Goal: Information Seeking & Learning: Check status

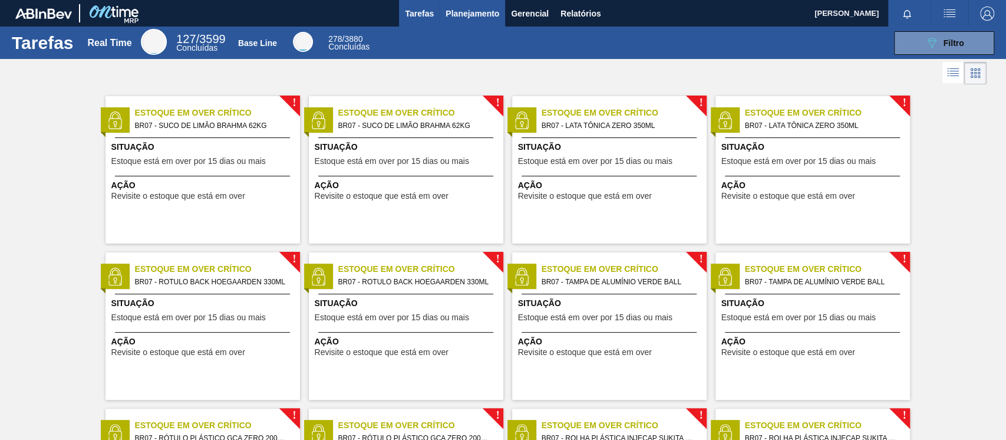
click at [474, 15] on span "Planejamento" at bounding box center [473, 13] width 54 height 14
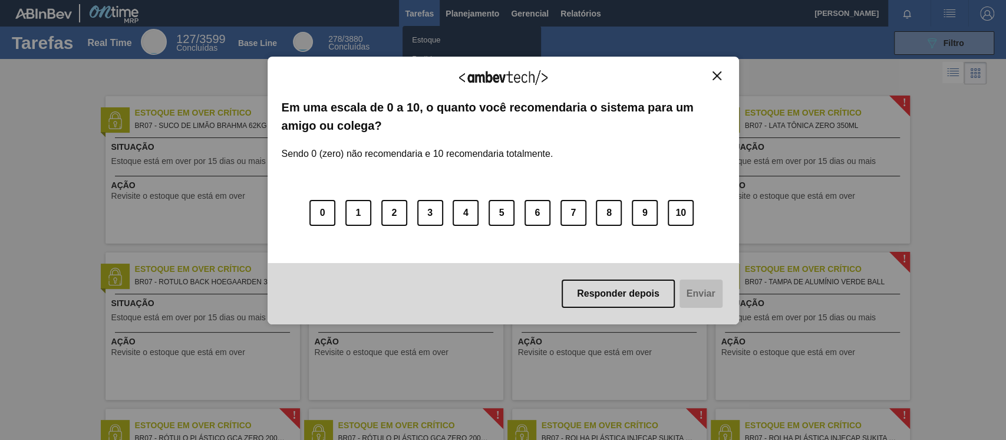
click at [713, 69] on div "Agradecemos seu feedback! Em uma escala de 0 a 10, o quanto você recomendaria o…" at bounding box center [504, 191] width 472 height 268
click at [711, 77] on button "Close" at bounding box center [717, 76] width 16 height 10
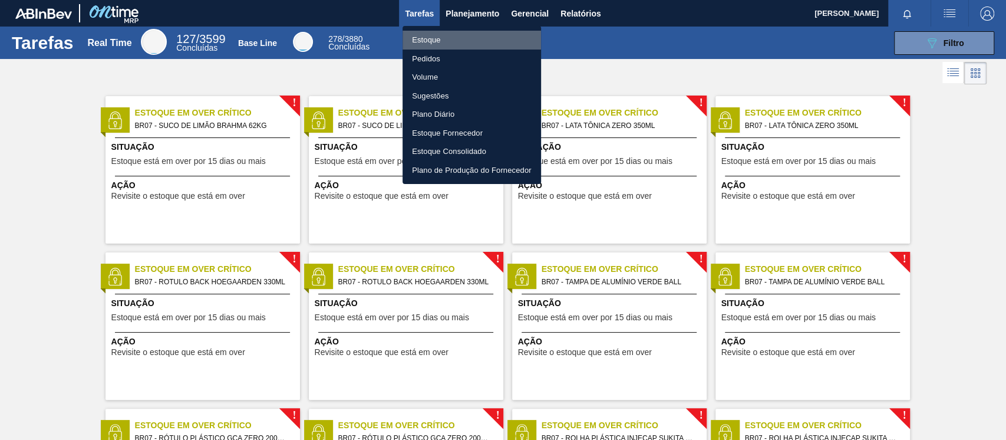
click at [429, 32] on li "Estoque" at bounding box center [472, 40] width 139 height 19
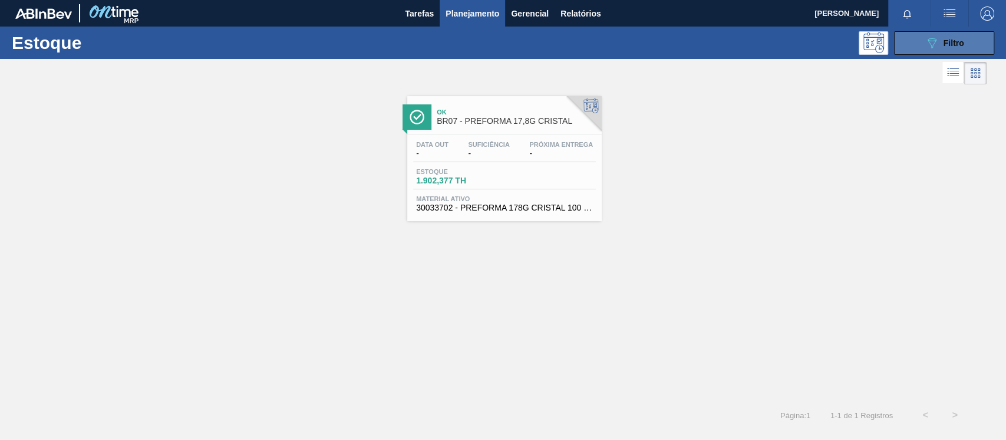
click at [955, 37] on div "089F7B8B-B2A5-4AFE-B5C0-19BA573D28AC Filtro" at bounding box center [944, 43] width 39 height 14
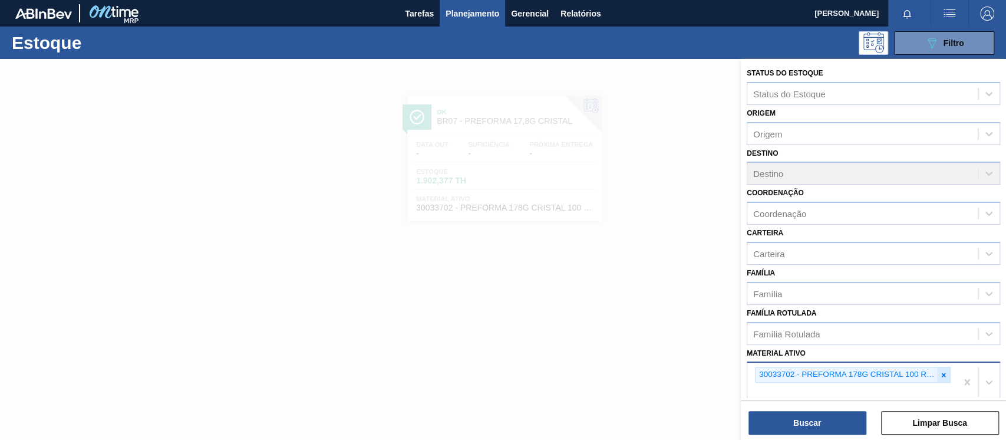
click at [945, 380] on div at bounding box center [943, 374] width 13 height 15
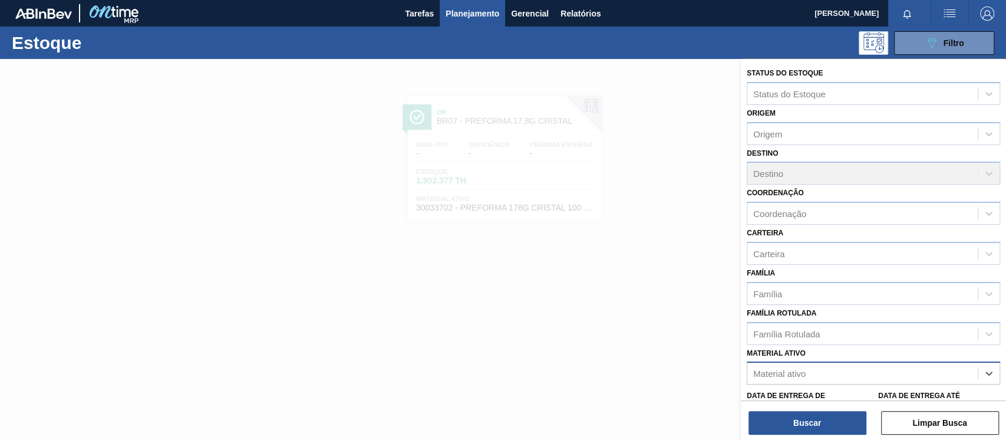
paste ativo "30003188"
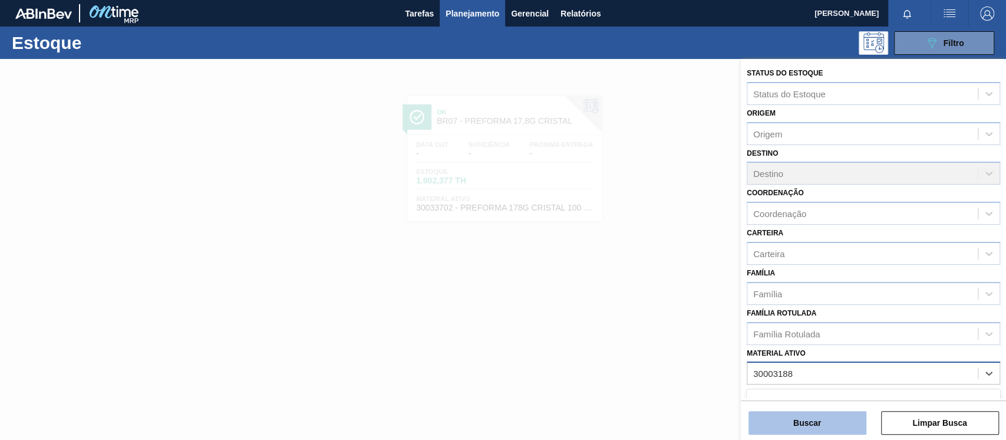
type ativo "30003188"
click at [803, 424] on button "Buscar" at bounding box center [808, 423] width 118 height 24
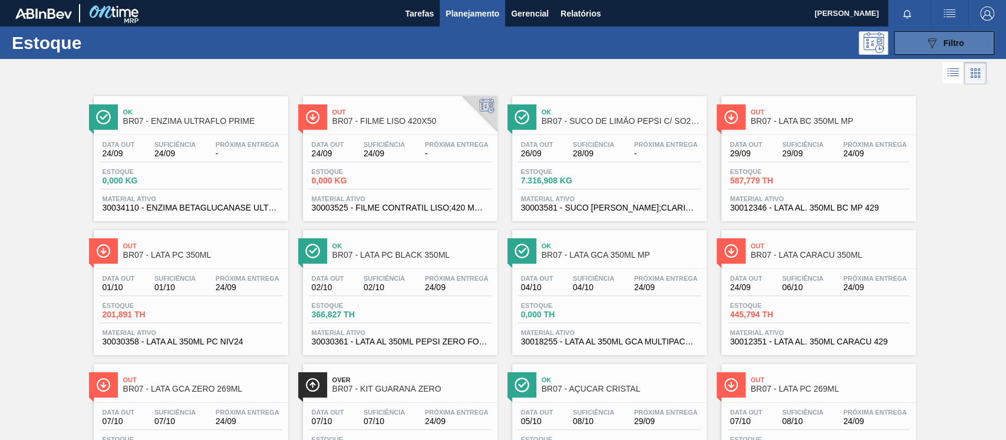
click at [950, 50] on button "089F7B8B-B2A5-4AFE-B5C0-19BA573D28AC Filtro" at bounding box center [944, 43] width 100 height 24
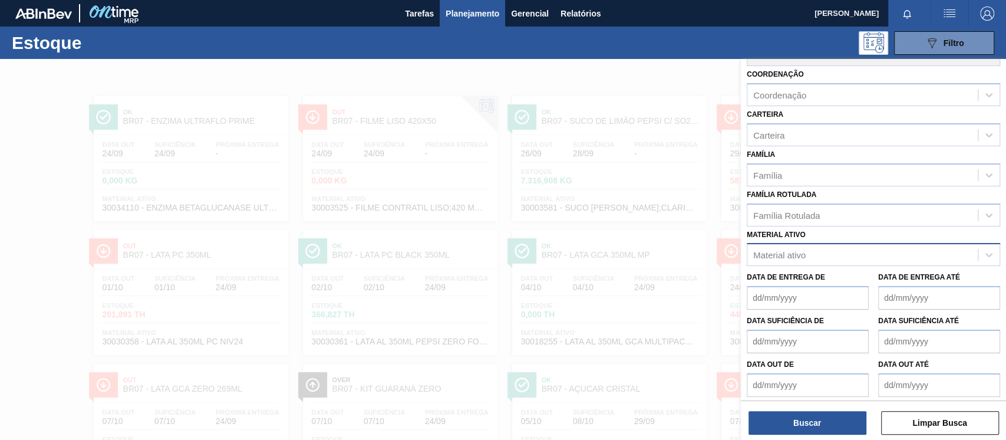
scroll to position [121, 0]
click at [783, 257] on div "Material ativo" at bounding box center [862, 251] width 230 height 17
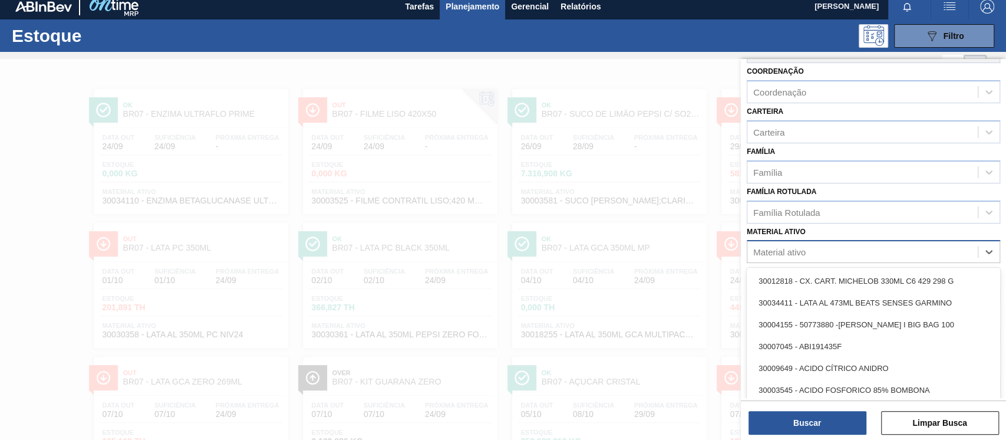
scroll to position [8, 0]
click at [780, 251] on div "Material ativo" at bounding box center [779, 252] width 52 height 10
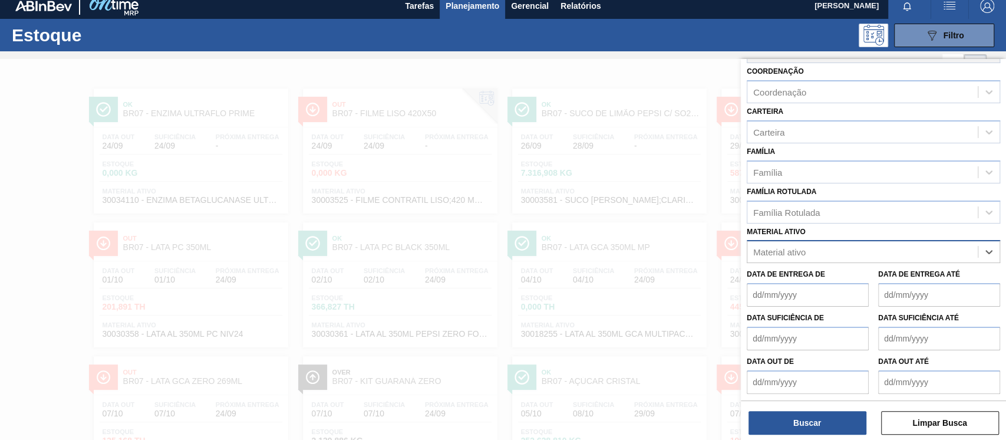
paste ativo "30003188"
type ativo "30003188"
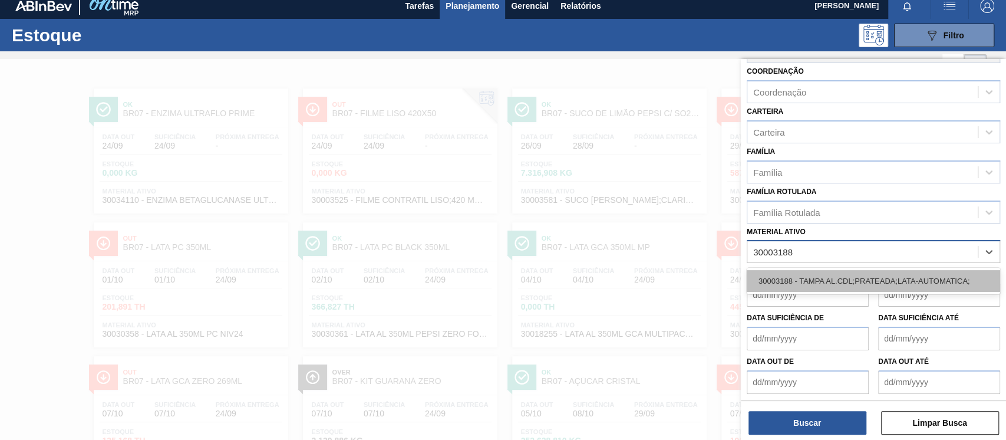
click at [827, 283] on div "30003188 - TAMPA AL.CDL;PRATEADA;LATA-AUTOMATICA;" at bounding box center [873, 281] width 253 height 22
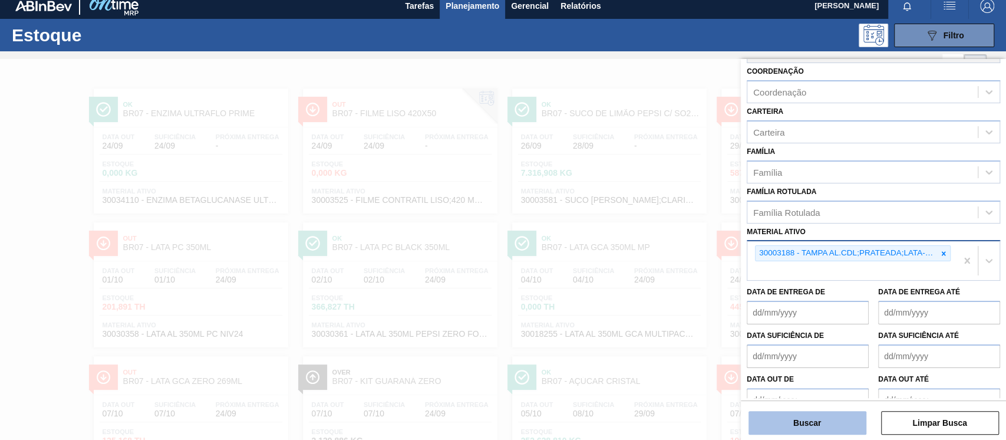
click at [818, 432] on button "Buscar" at bounding box center [808, 423] width 118 height 24
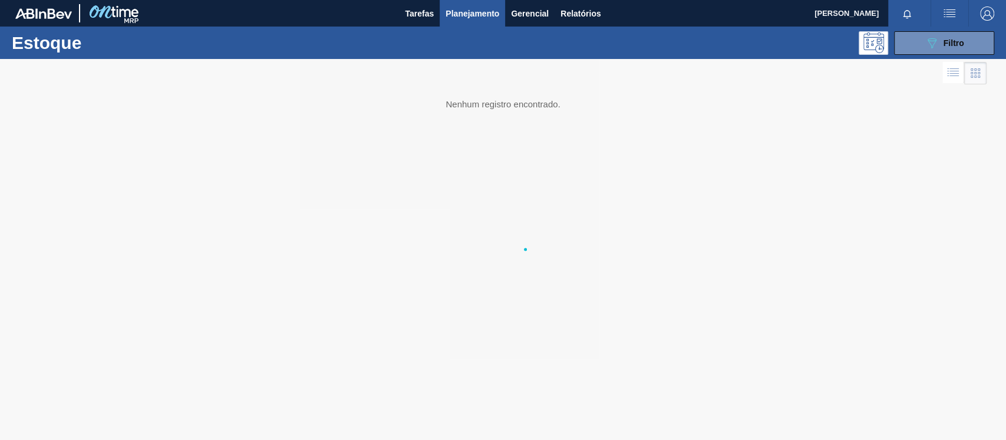
scroll to position [0, 0]
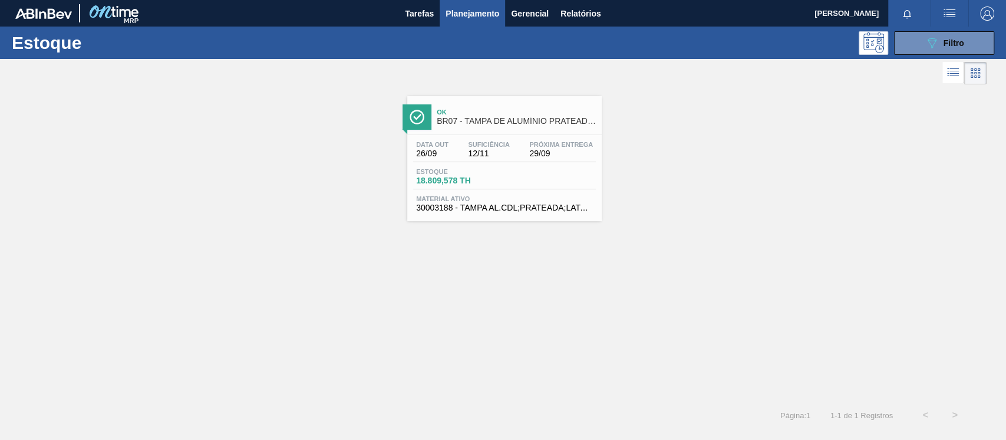
click at [506, 110] on span "Ok" at bounding box center [516, 111] width 159 height 7
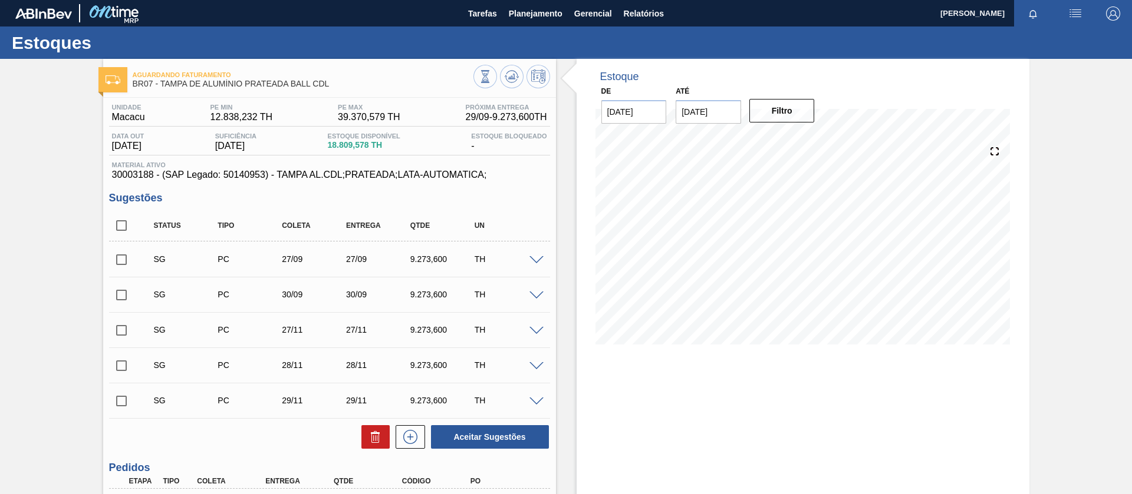
drag, startPoint x: 1005, startPoint y: 2, endPoint x: 38, endPoint y: 243, distance: 996.2
click at [38, 243] on div "Aguardando Faturamento BR07 - TAMPA DE ALUMÍNIO PRATEADA BALL CDL Unidade Macac…" at bounding box center [566, 340] width 1132 height 562
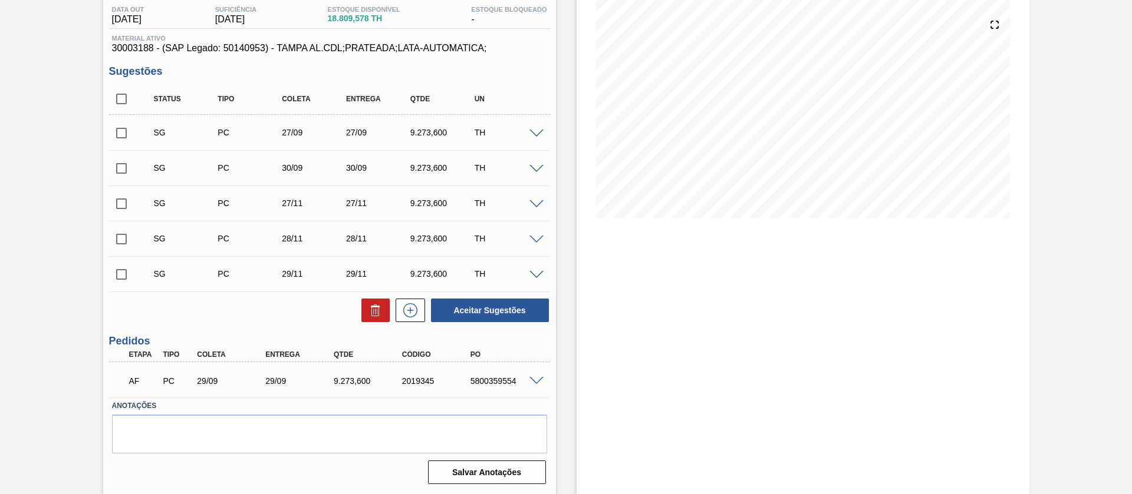
scroll to position [38, 0]
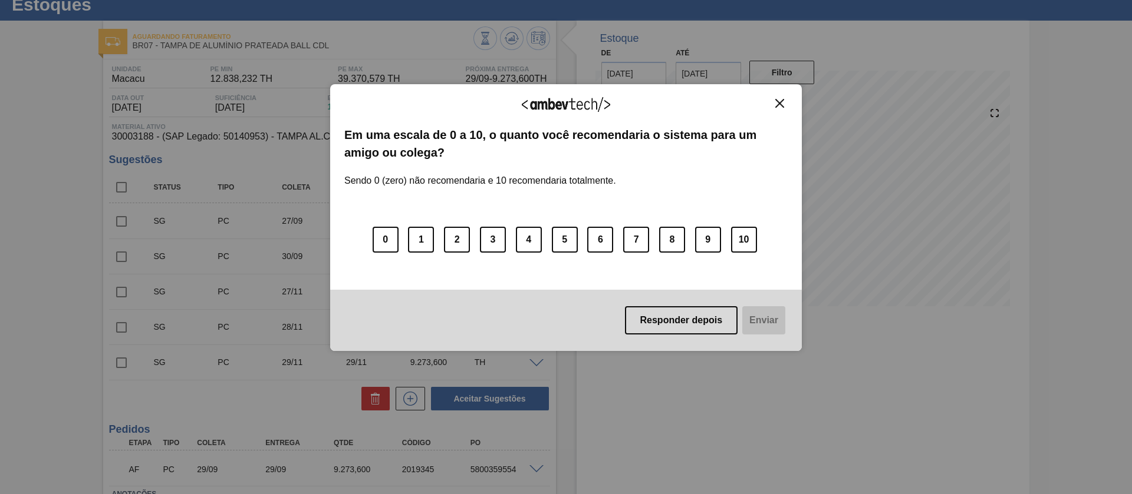
click at [782, 103] on img "Close" at bounding box center [779, 103] width 9 height 9
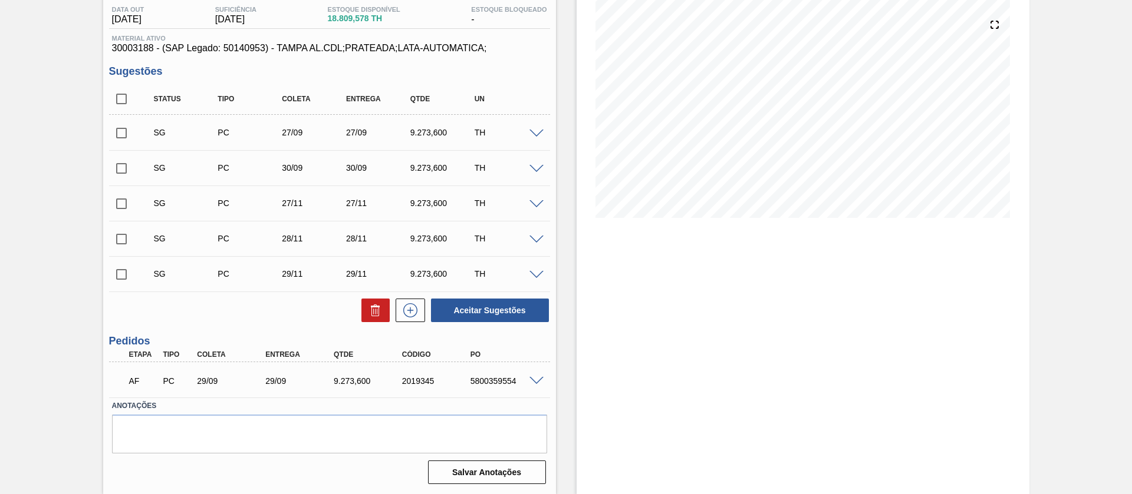
scroll to position [0, 0]
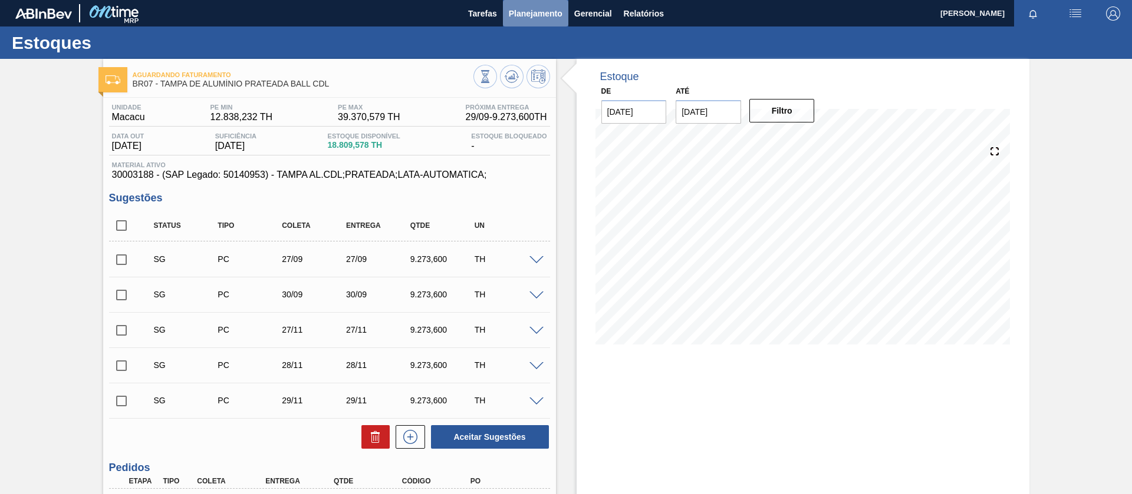
click at [527, 18] on span "Planejamento" at bounding box center [536, 13] width 54 height 14
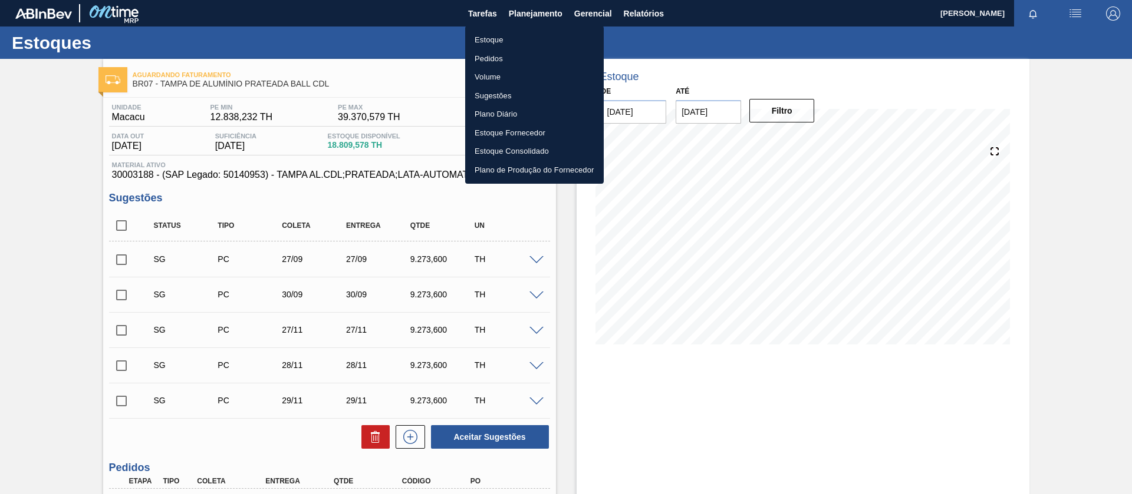
click at [491, 44] on li "Estoque" at bounding box center [534, 40] width 139 height 19
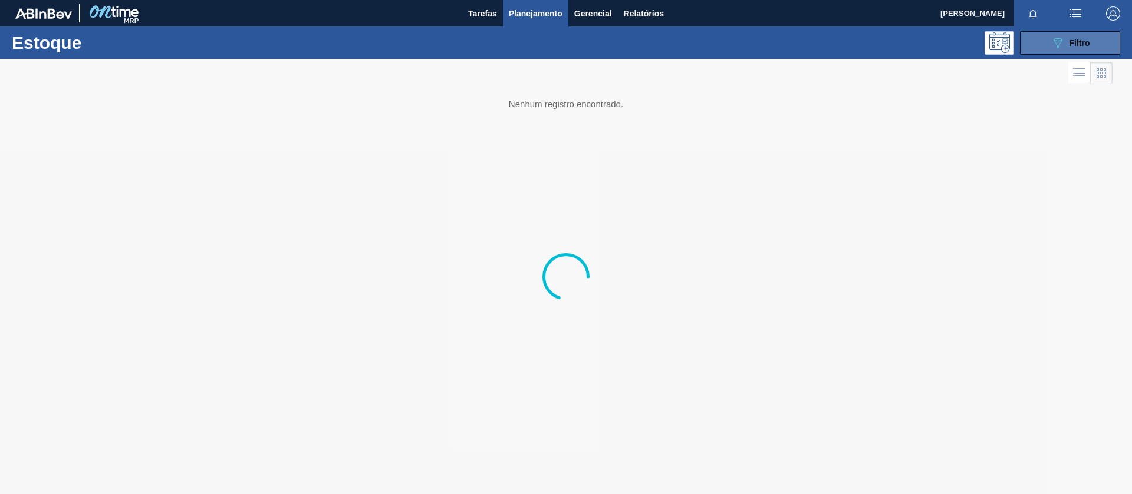
click at [1005, 52] on button "089F7B8B-B2A5-4AFE-B5C0-19BA573D28AC Filtro" at bounding box center [1070, 43] width 100 height 24
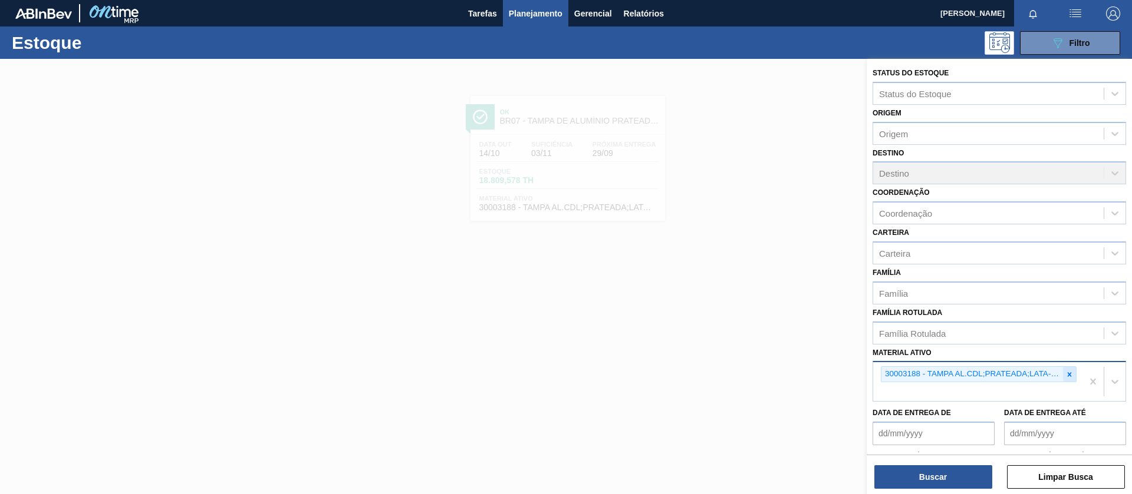
click at [1005, 374] on icon at bounding box center [1069, 375] width 8 height 8
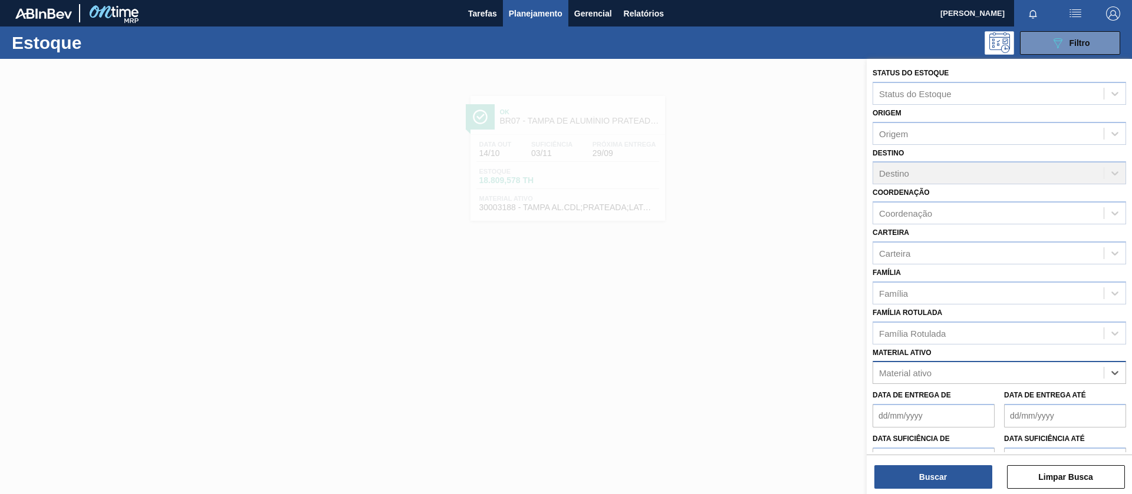
paste ativo "30030777"
type ativo "30030777"
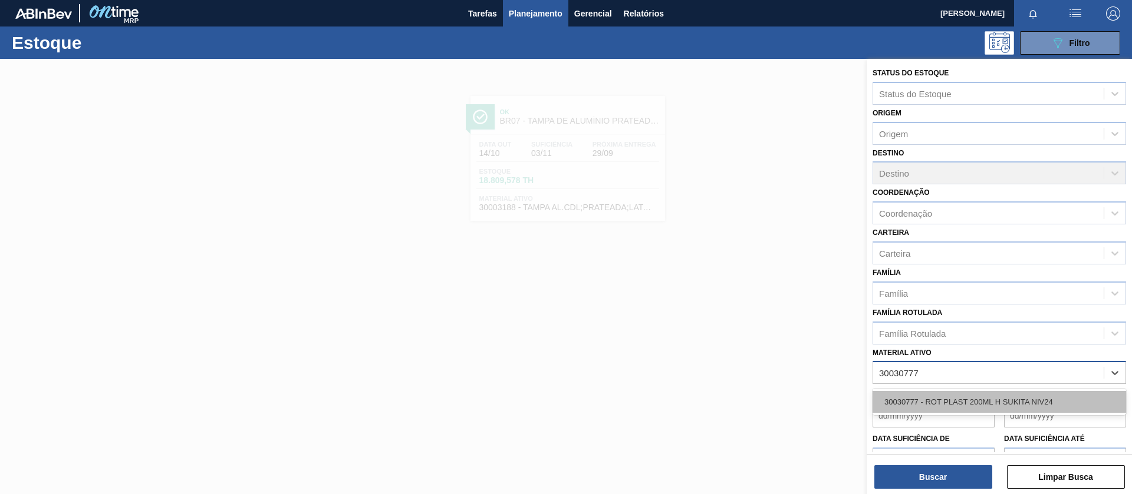
click at [956, 398] on div "30030777 - ROT PLAST 200ML H SUKITA NIV24" at bounding box center [998, 402] width 253 height 22
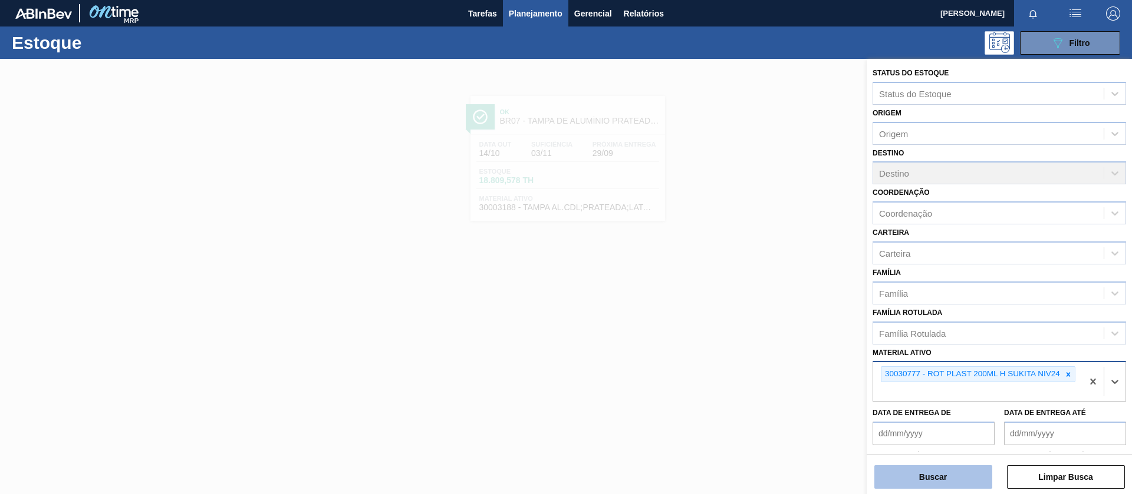
click at [944, 439] on button "Buscar" at bounding box center [933, 478] width 118 height 24
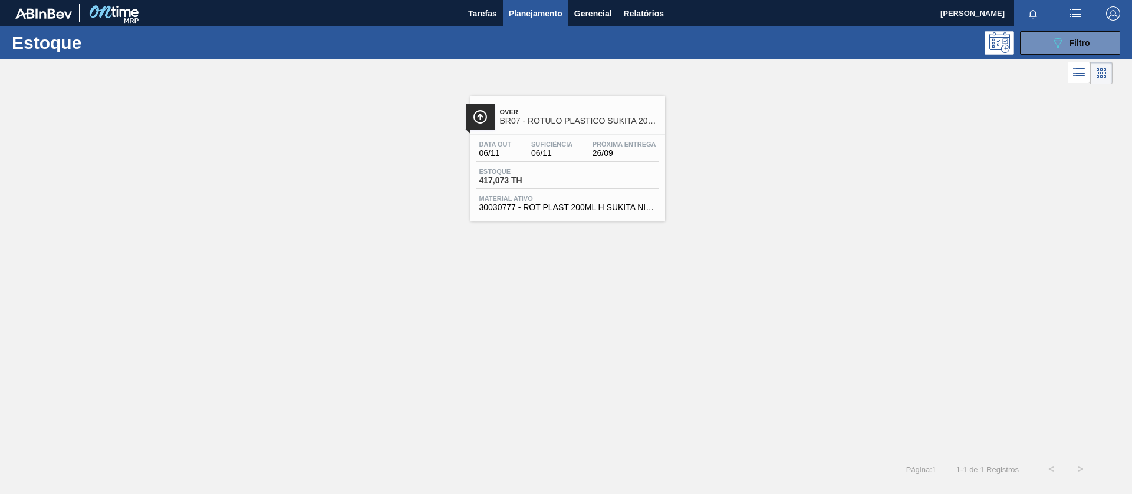
click at [614, 117] on span "BR07 - RÓTULO PLÁSTICO SUKITA 200ML H" at bounding box center [579, 121] width 159 height 9
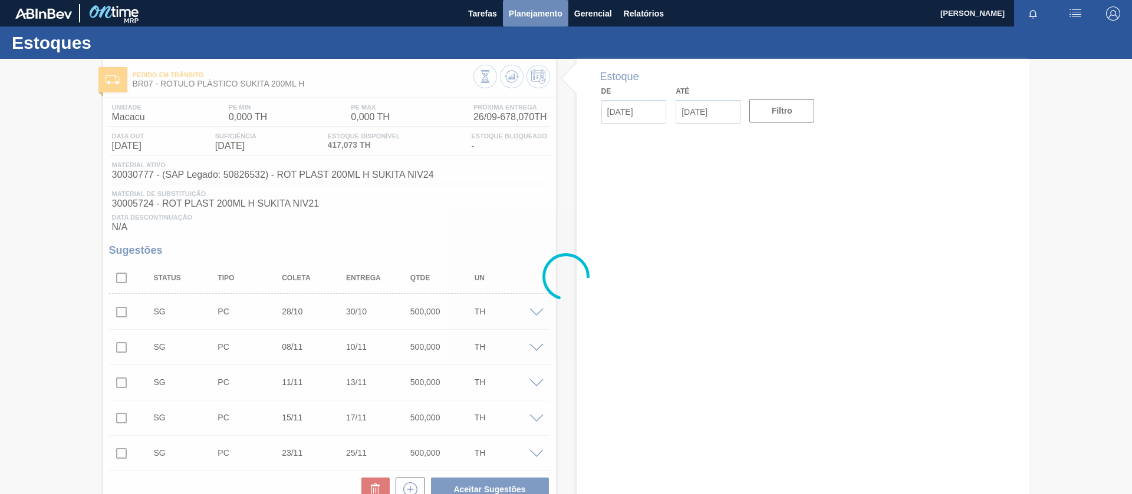
click at [536, 22] on button "Planejamento" at bounding box center [535, 13] width 65 height 27
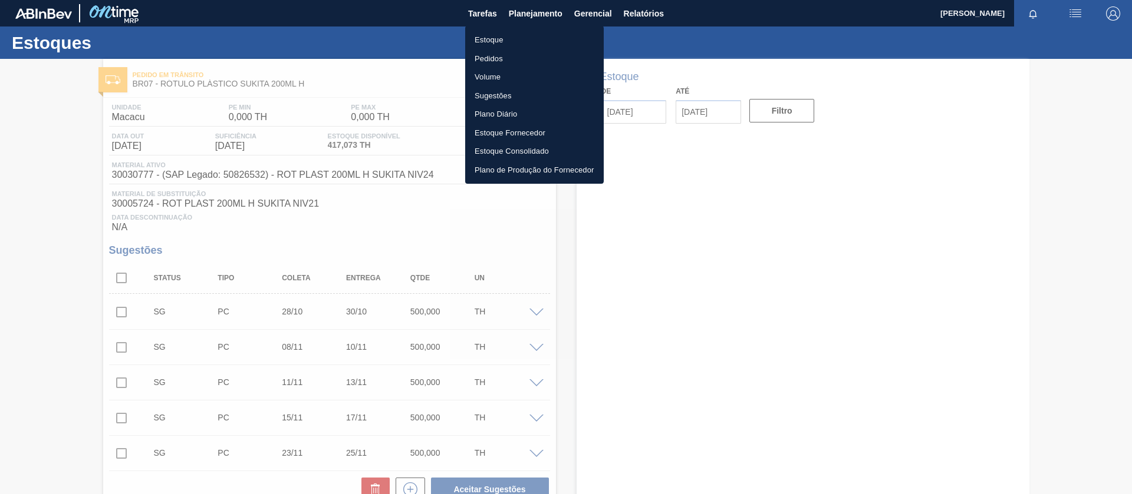
click at [516, 35] on li "Estoque" at bounding box center [534, 40] width 139 height 19
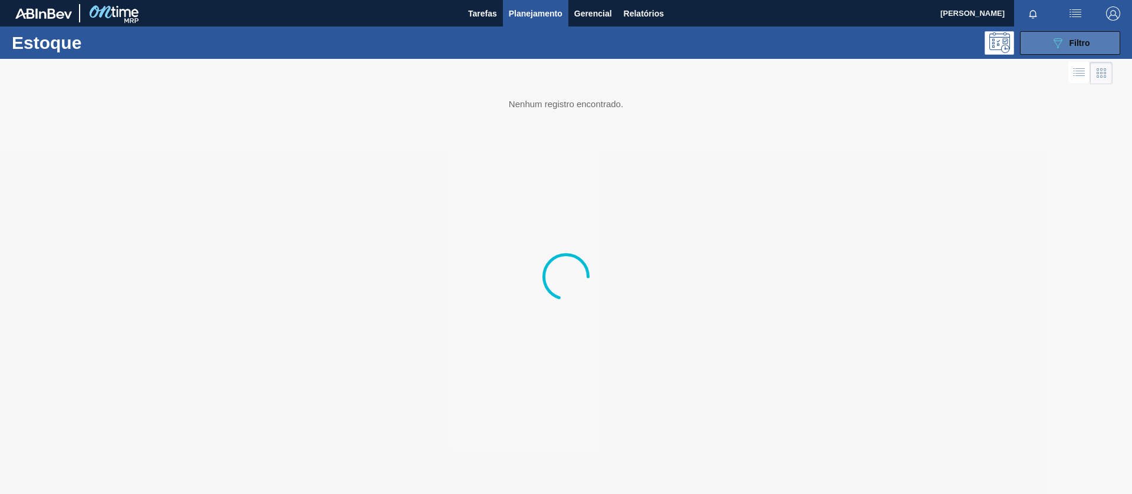
click at [1005, 48] on div "089F7B8B-B2A5-4AFE-B5C0-19BA573D28AC Filtro" at bounding box center [1069, 43] width 39 height 14
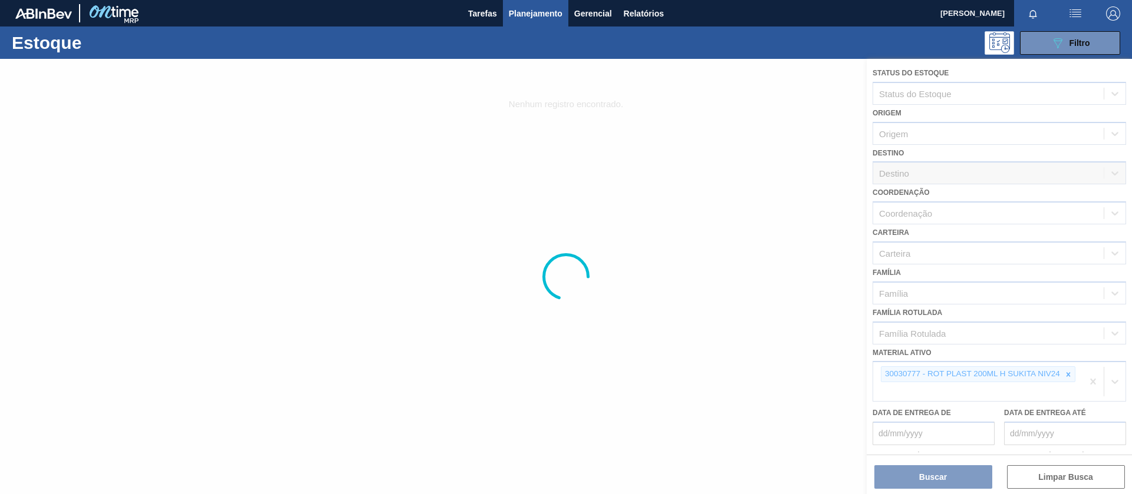
click at [1005, 376] on div at bounding box center [566, 277] width 1132 height 436
click at [1005, 375] on div at bounding box center [566, 277] width 1132 height 436
click at [1005, 361] on div at bounding box center [566, 277] width 1132 height 436
click at [893, 387] on div at bounding box center [566, 277] width 1132 height 436
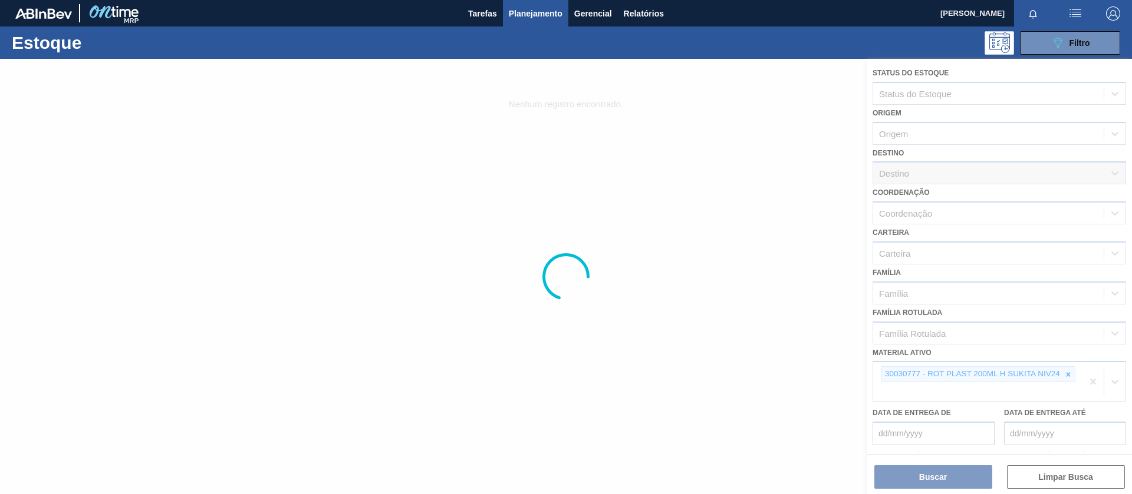
drag, startPoint x: 908, startPoint y: 369, endPoint x: 1131, endPoint y: 184, distance: 290.1
click at [909, 369] on div at bounding box center [566, 277] width 1132 height 436
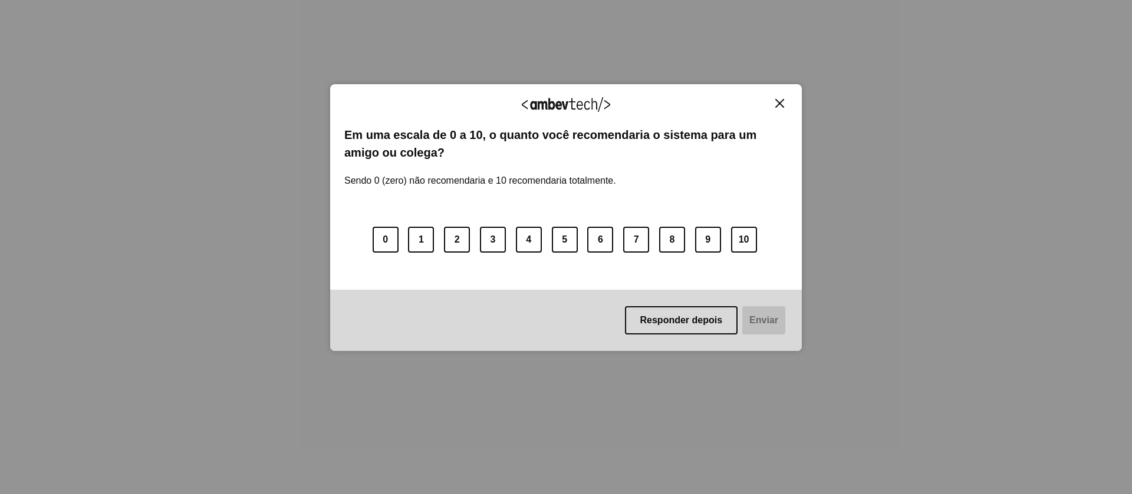
click at [780, 104] on img "Close" at bounding box center [779, 103] width 9 height 9
click at [740, 246] on button "10" at bounding box center [744, 240] width 26 height 26
click at [766, 321] on button "Enviar" at bounding box center [762, 320] width 45 height 28
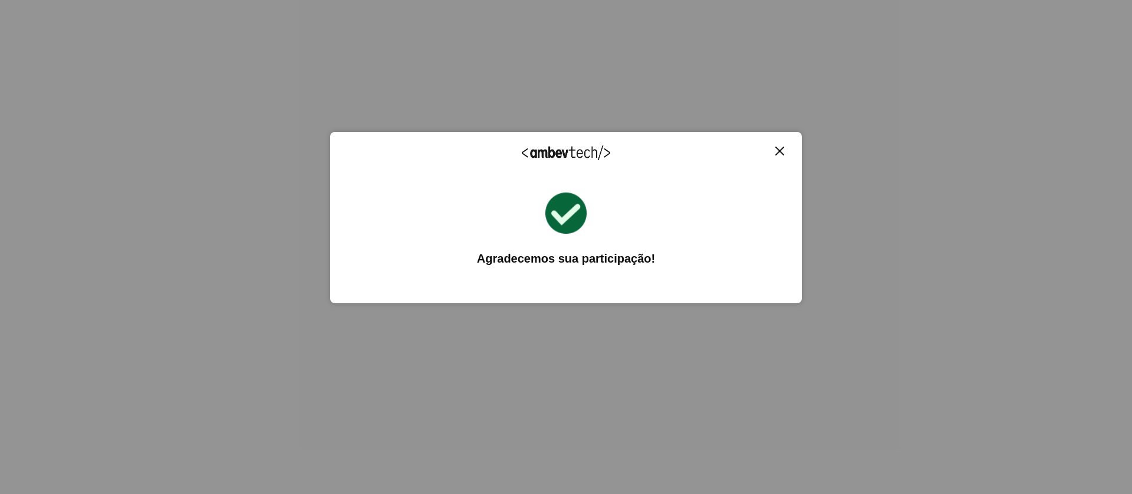
click at [776, 145] on div "Agradecemos seu feedback! Em uma escala de 0 a 10, o quanto você recomendaria o…" at bounding box center [566, 218] width 472 height 172
click at [779, 150] on img "Close" at bounding box center [779, 151] width 9 height 9
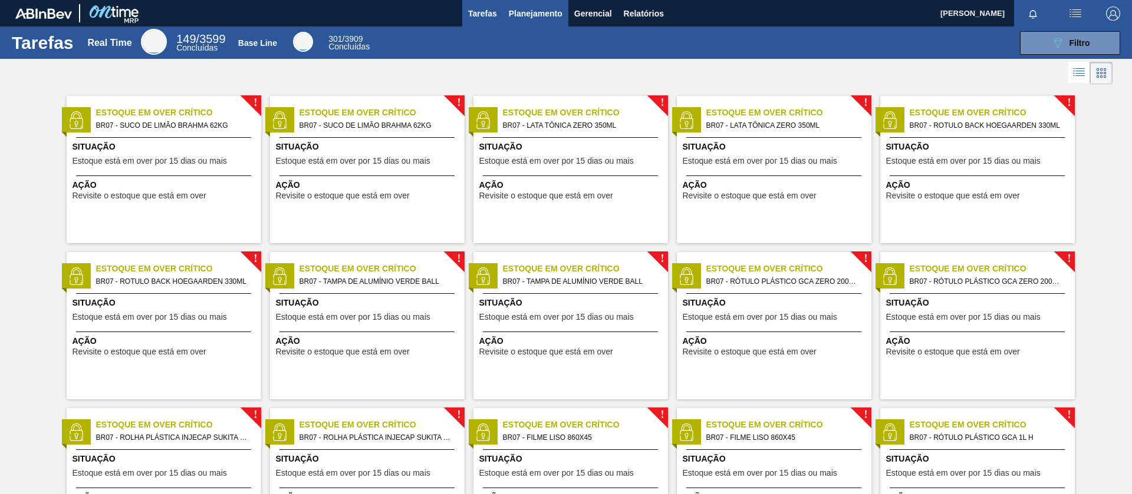
click at [528, 20] on button "Planejamento" at bounding box center [535, 13] width 65 height 27
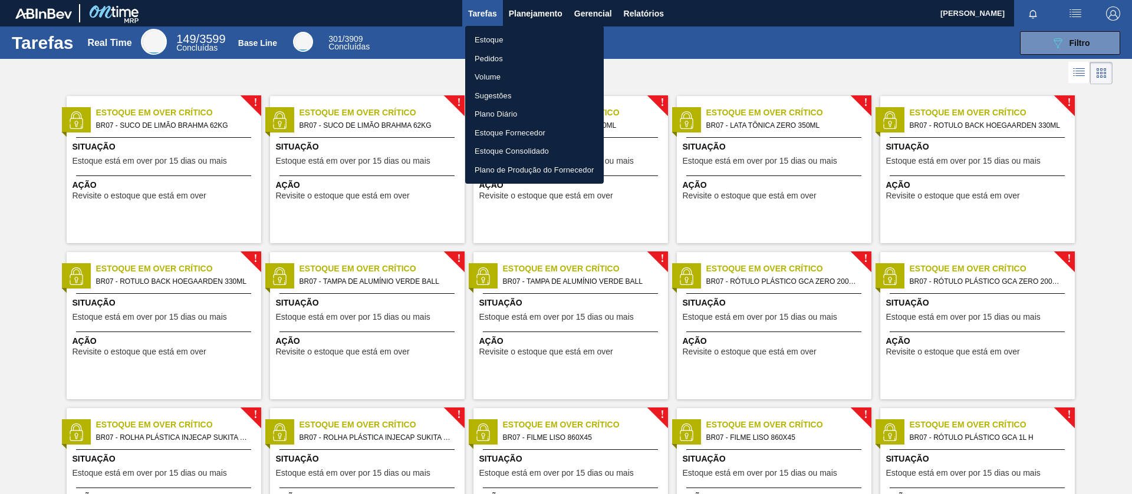
click at [487, 37] on li "Estoque" at bounding box center [534, 40] width 139 height 19
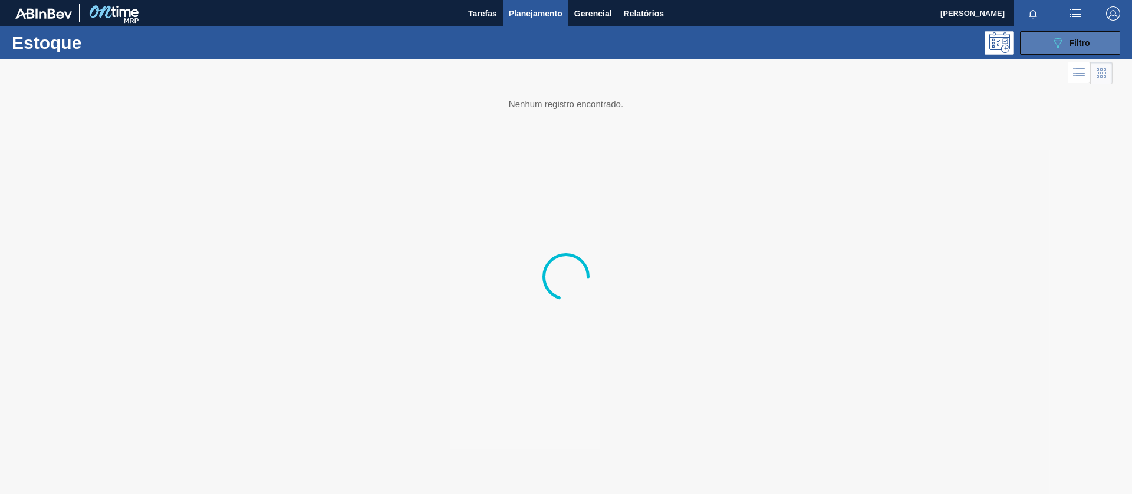
click at [1078, 45] on span "Filtro" at bounding box center [1079, 42] width 21 height 9
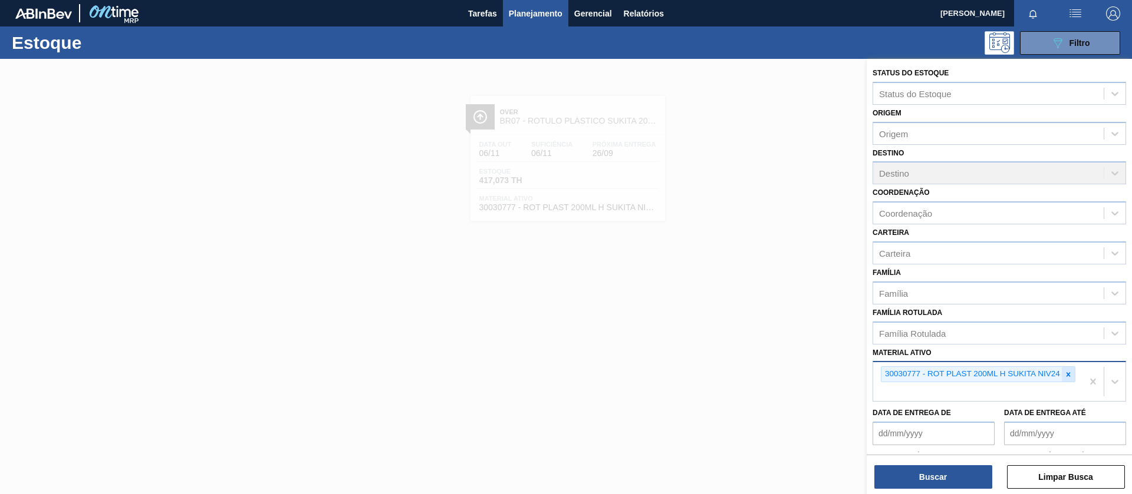
click at [1066, 372] on icon at bounding box center [1068, 375] width 8 height 8
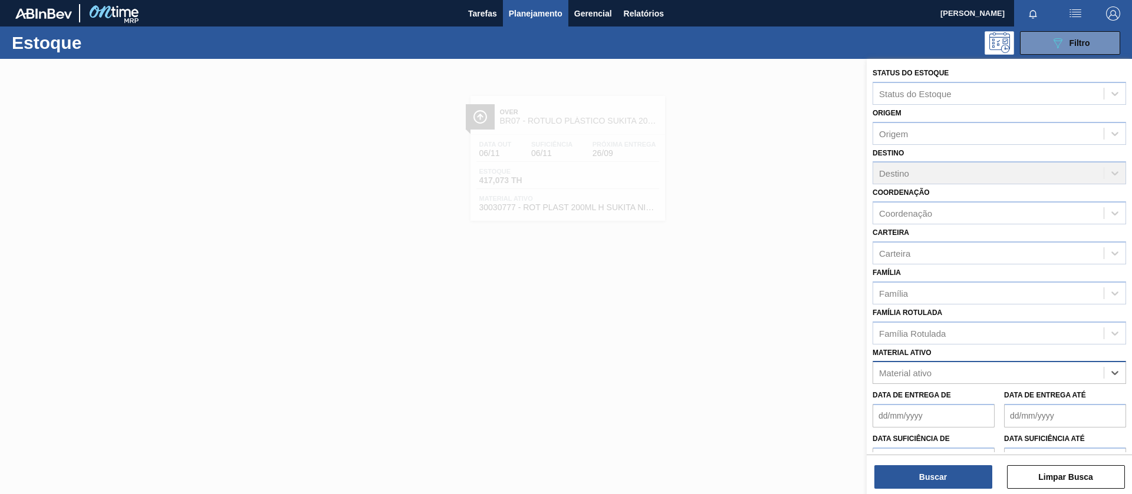
paste ativo "30030372"
type ativo "30030372"
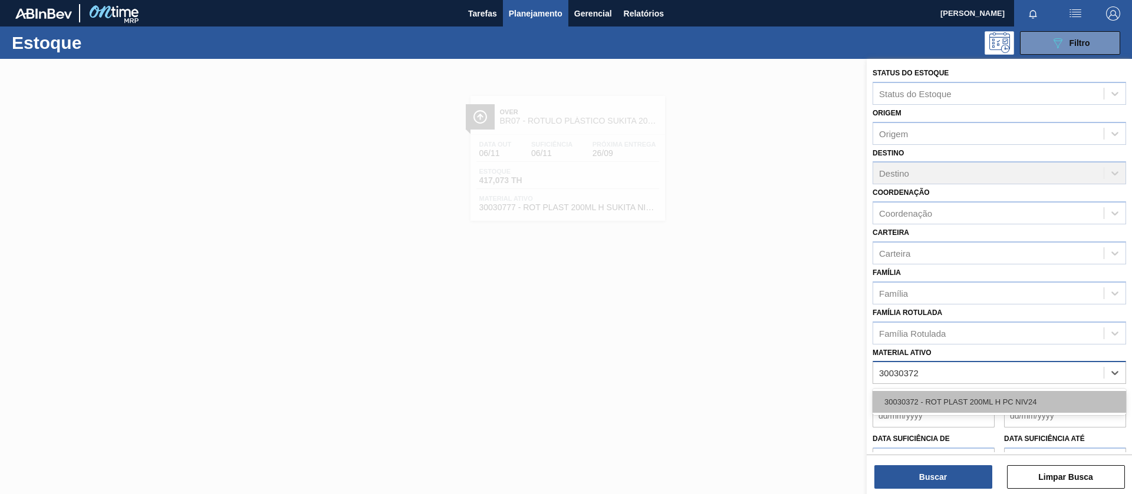
click at [948, 394] on div "30030372 - ROT PLAST 200ML H PC NIV24" at bounding box center [998, 402] width 253 height 22
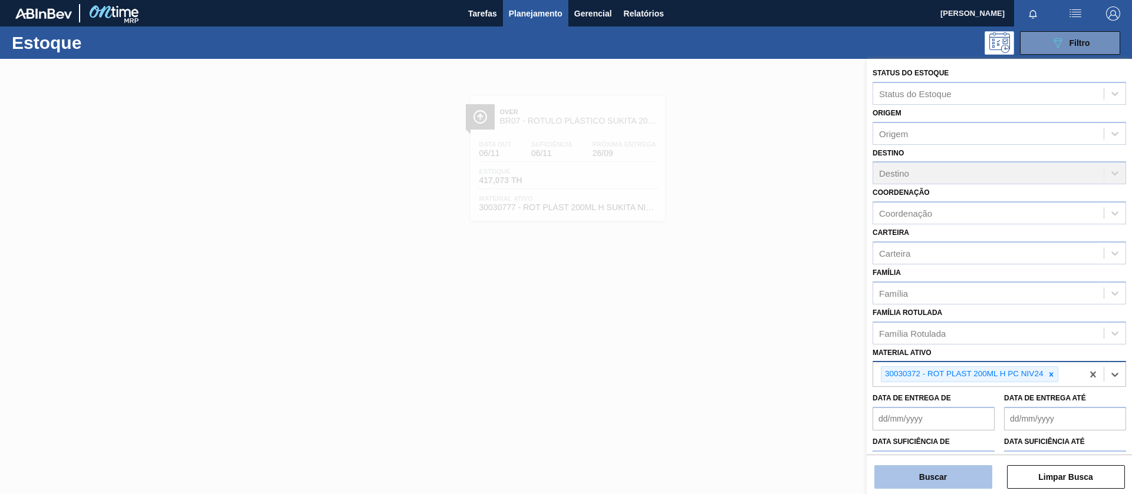
click at [934, 480] on button "Buscar" at bounding box center [933, 478] width 118 height 24
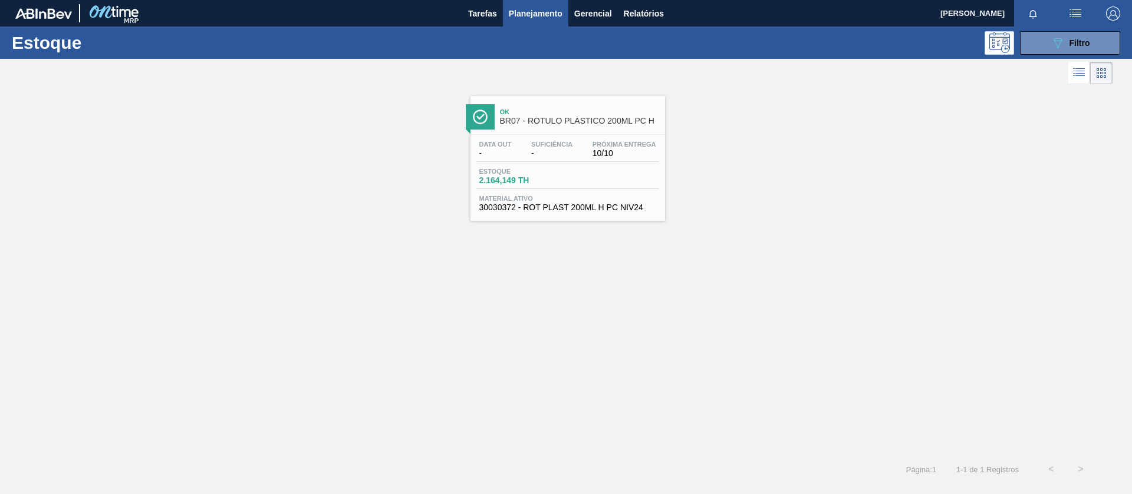
click at [581, 120] on span "BR07 - RÓTULO PLÁSTICO 200ML PC H" at bounding box center [579, 121] width 159 height 9
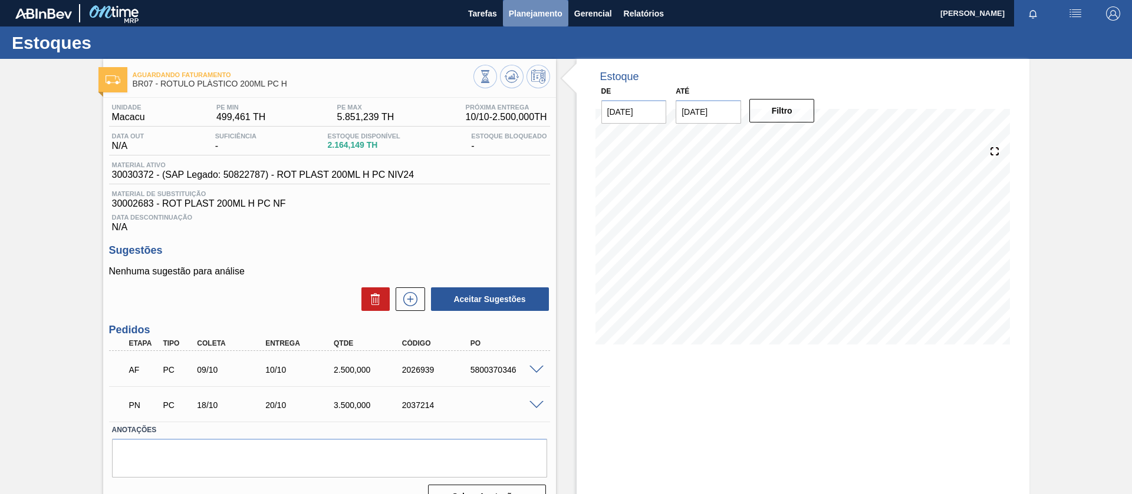
click at [509, 22] on button "Planejamento" at bounding box center [535, 13] width 65 height 27
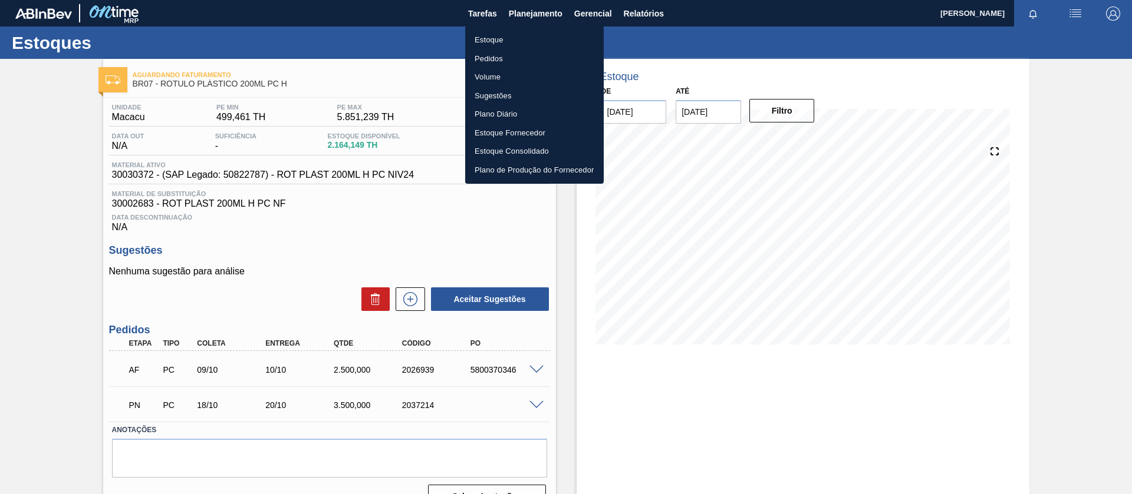
click at [493, 44] on li "Estoque" at bounding box center [534, 40] width 139 height 19
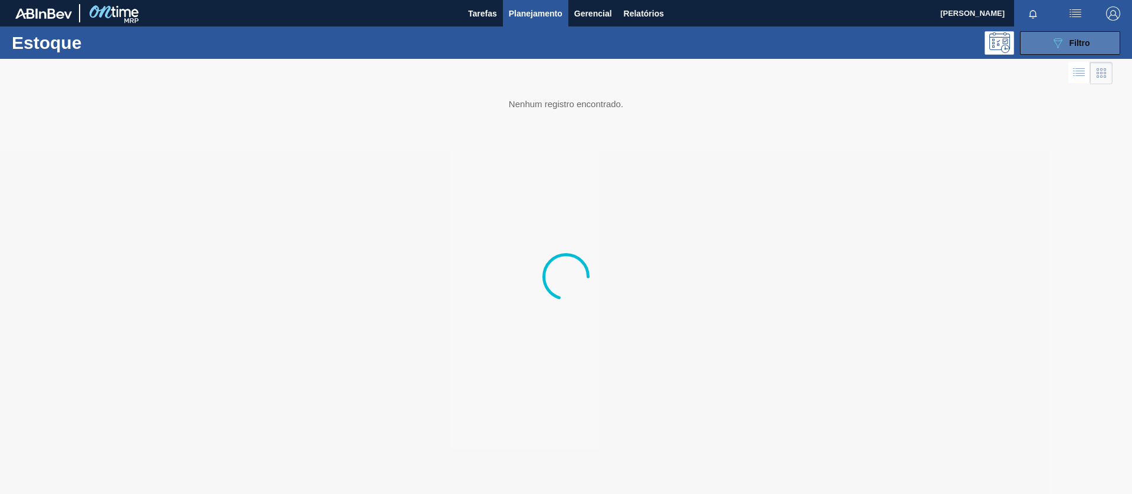
click at [1052, 41] on icon "089F7B8B-B2A5-4AFE-B5C0-19BA573D28AC" at bounding box center [1057, 43] width 14 height 14
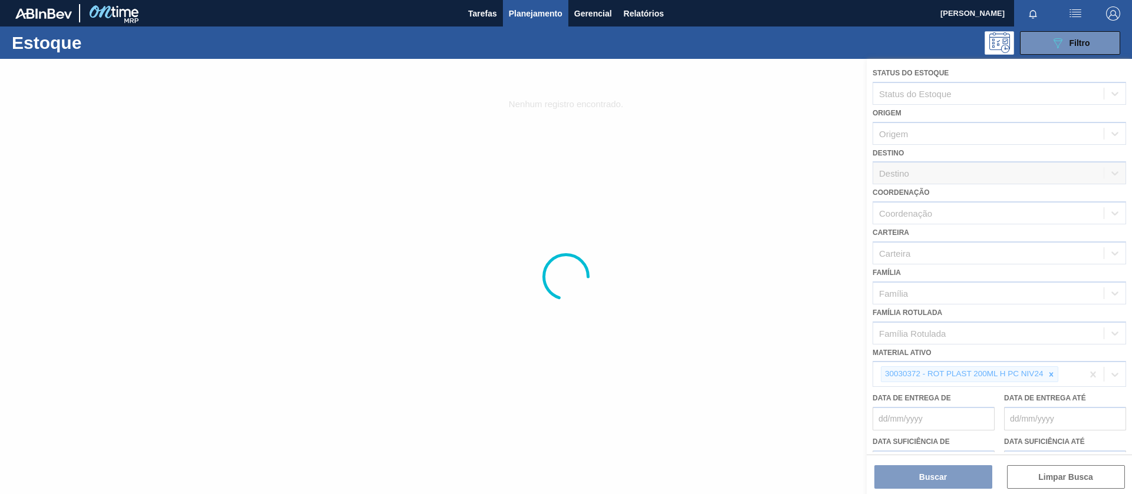
click at [1046, 370] on div at bounding box center [566, 277] width 1132 height 436
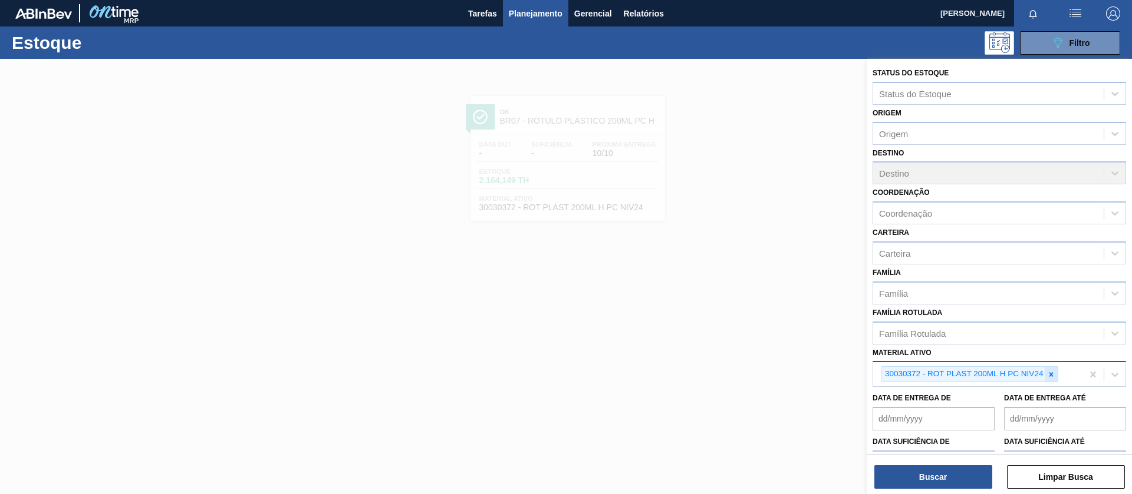
click at [1050, 374] on icon at bounding box center [1051, 374] width 4 height 4
paste ativo "30030680"
type ativo "30030680"
click at [1005, 407] on div "30030680 - TAMPA PLAST INJECAP GCA ZERO NIV24" at bounding box center [998, 402] width 253 height 22
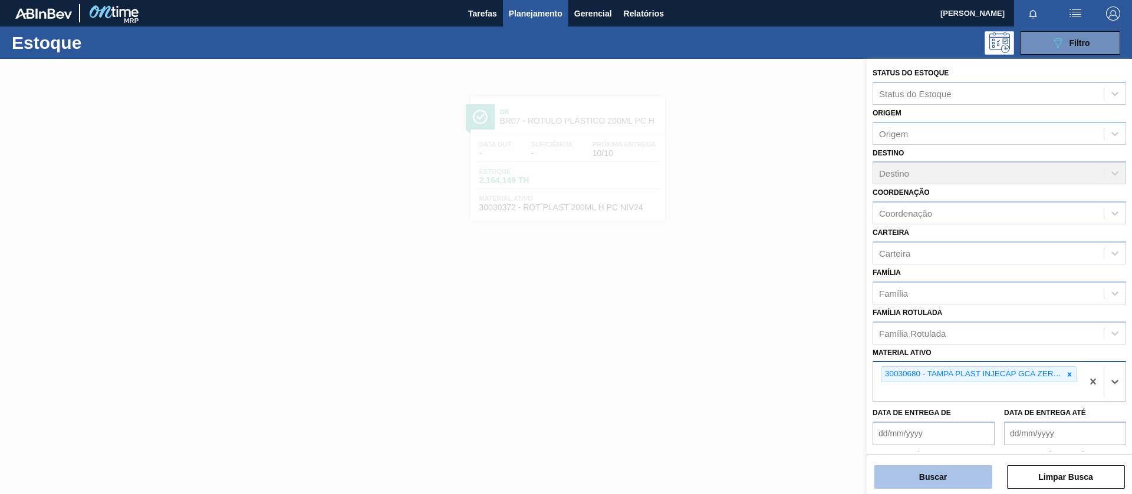
click at [937, 484] on button "Buscar" at bounding box center [933, 478] width 118 height 24
